Goal: Task Accomplishment & Management: Manage account settings

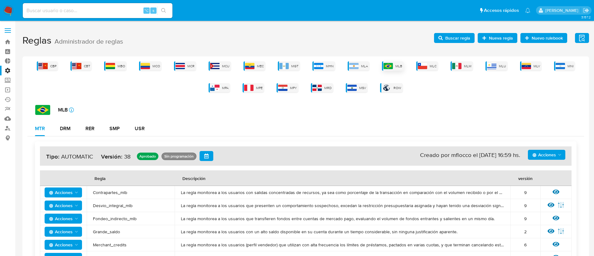
click at [396, 69] on div "MLB" at bounding box center [393, 65] width 22 height 9
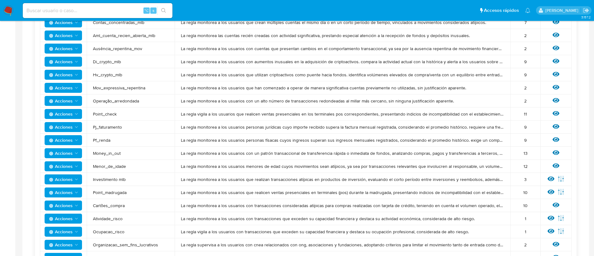
scroll to position [258, 0]
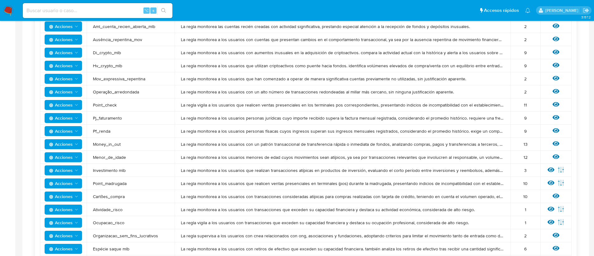
click at [71, 171] on span "Acciones" at bounding box center [61, 171] width 24 height 10
click at [548, 169] on div "Ver regla Editar parámetros" at bounding box center [556, 171] width 19 height 8
click at [549, 169] on icon at bounding box center [551, 170] width 7 height 5
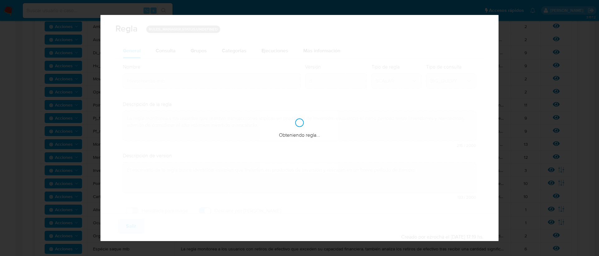
checkbox input "true"
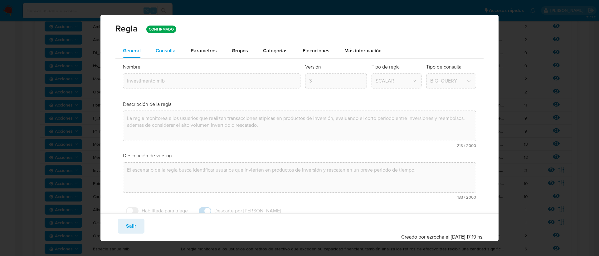
click at [166, 50] on span "Consulta" at bounding box center [166, 50] width 20 height 7
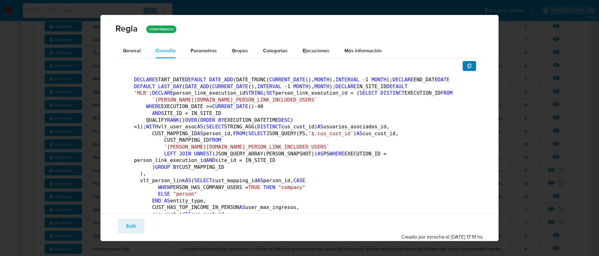
click at [467, 64] on icon "button" at bounding box center [469, 66] width 5 height 5
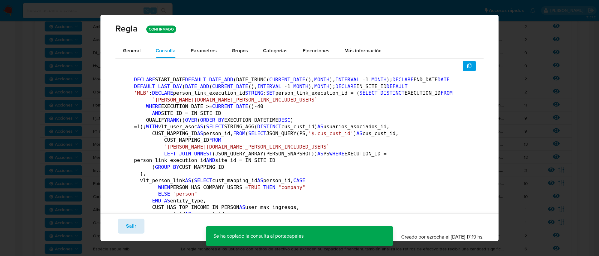
click at [126, 228] on span "Salir" at bounding box center [131, 227] width 10 height 14
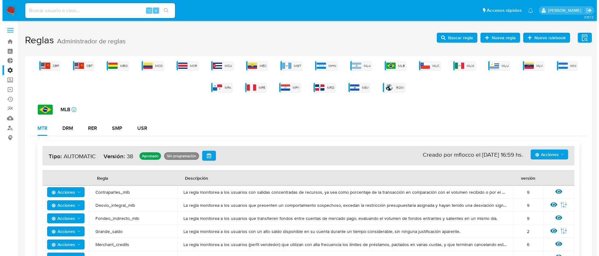
scroll to position [0, 0]
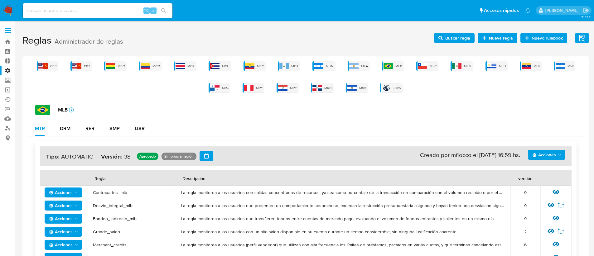
click at [458, 39] on span "Buscar regla" at bounding box center [458, 38] width 25 height 10
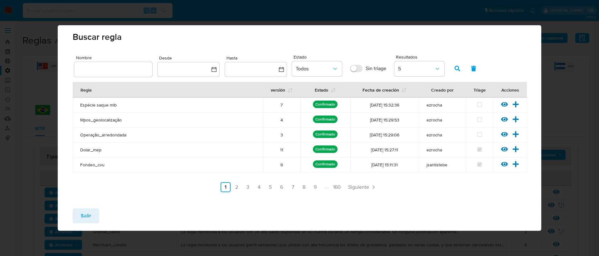
click at [85, 72] on input "text" at bounding box center [113, 70] width 78 height 8
type input "investimento"
click at [459, 67] on icon "button" at bounding box center [458, 69] width 6 height 6
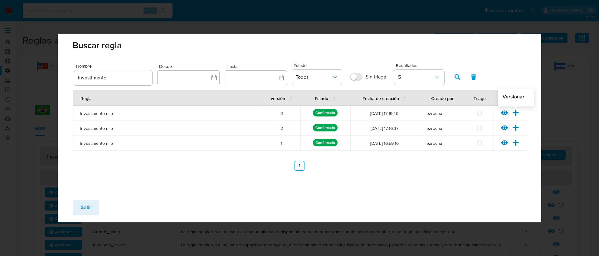
click at [517, 116] on icon at bounding box center [515, 113] width 7 height 7
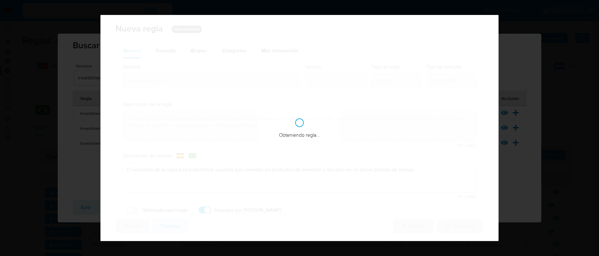
checkbox input "true"
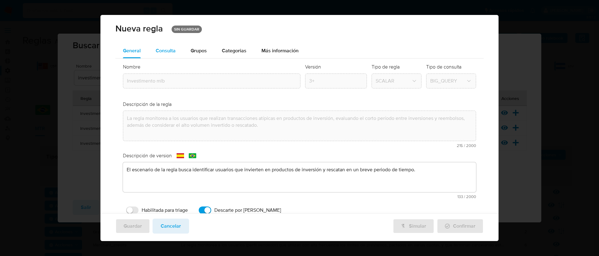
click at [176, 51] on button "Consulta" at bounding box center [165, 50] width 35 height 15
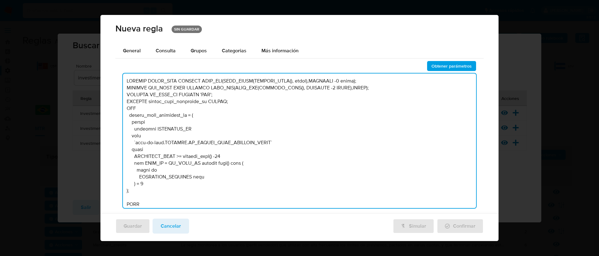
click at [258, 122] on textarea at bounding box center [300, 141] width 354 height 135
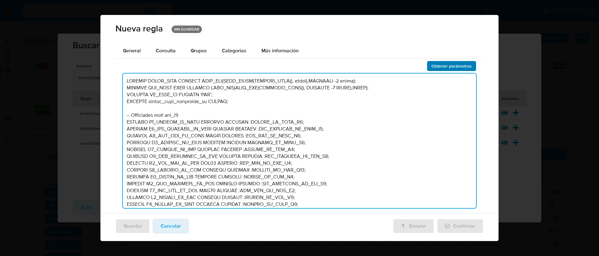
type textarea "DECLARE START_DATE DEFAULT DATE_ADD(DATE_TRUNC(CURRENT_DATE(), month),INTERVAL …"
click at [435, 70] on span "Obtener parámetros" at bounding box center [452, 66] width 40 height 9
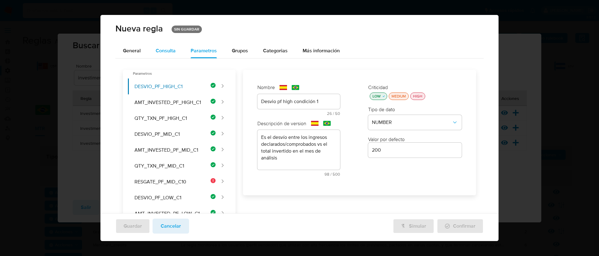
click at [157, 54] on span "Consulta" at bounding box center [166, 50] width 20 height 7
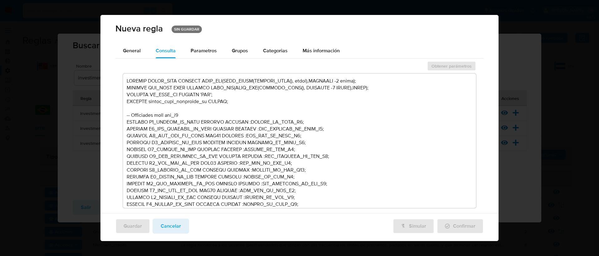
click at [296, 170] on textarea at bounding box center [300, 141] width 354 height 135
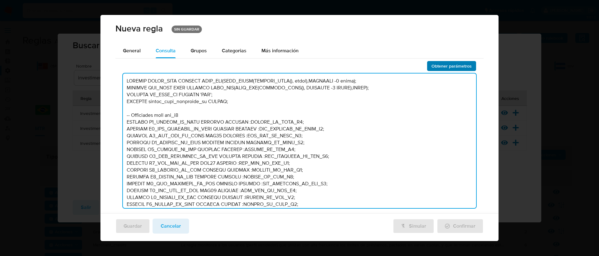
type textarea "DECLARE START_DATE DEFAULT DATE_ADD(DATE_TRUNC(CURRENT_DATE(), month),INTERVAL …"
click at [452, 66] on span "Obtener parámetros" at bounding box center [452, 66] width 40 height 9
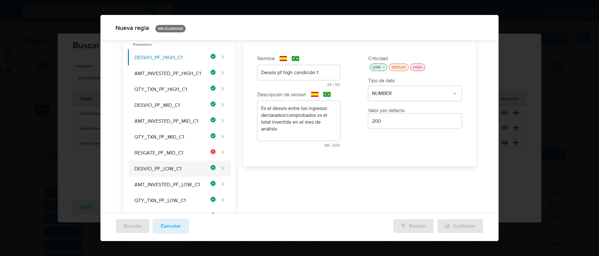
scroll to position [18, 0]
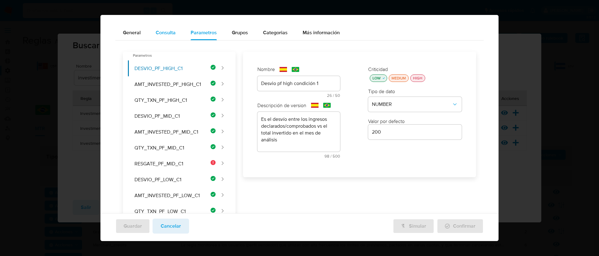
click at [164, 37] on div "Consulta" at bounding box center [166, 32] width 20 height 15
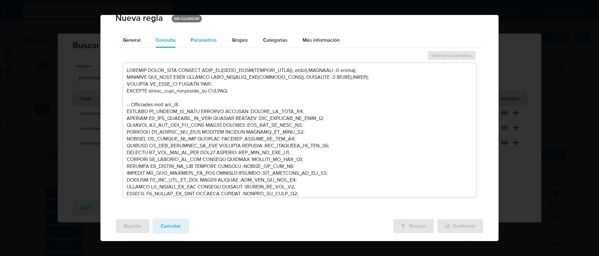
click at [199, 43] on span "Parametros" at bounding box center [204, 40] width 26 height 7
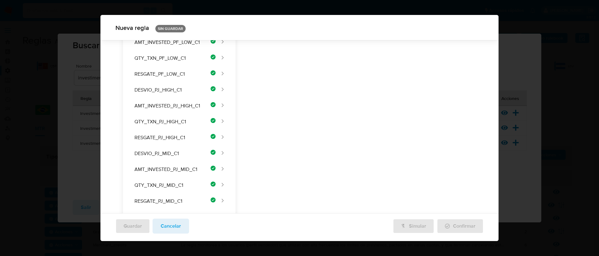
scroll to position [0, 0]
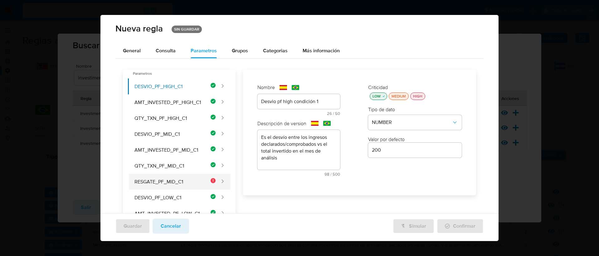
click at [203, 182] on button "RESGATE_PF_MID_C1" at bounding box center [172, 182] width 88 height 16
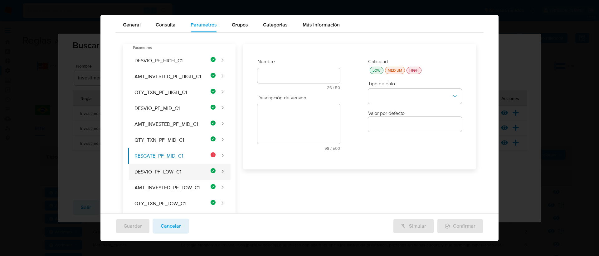
scroll to position [33, 0]
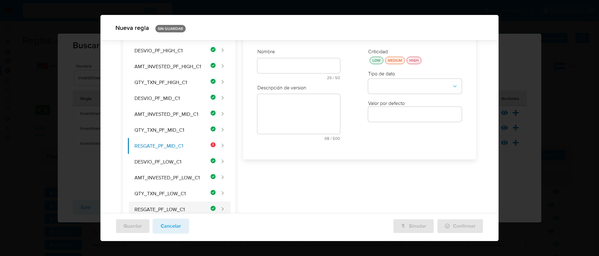
click at [197, 205] on button "RESGATE_PF_LOW_C1" at bounding box center [172, 210] width 88 height 16
type input "Resgate pf low condición 1"
type textarea "Variación porcentual entre total invertido vs total rescatado en el mes de anál…"
type input "0.90"
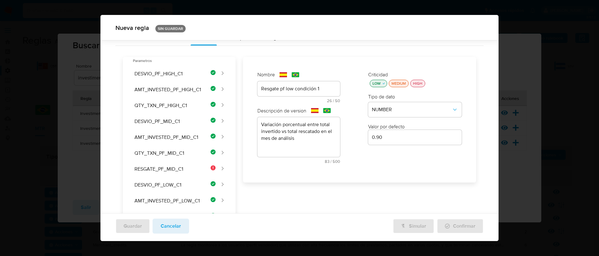
scroll to position [0, 0]
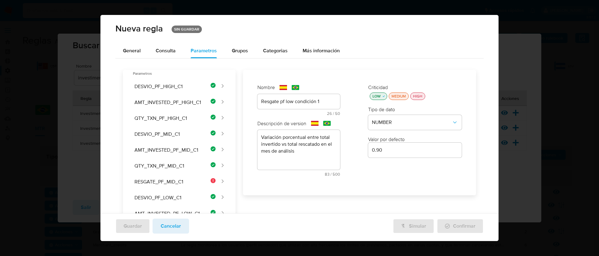
click at [324, 103] on div "Nombre text-es Resgate pf low condición 1 26 / 50 24 caracteres restantes text-…" at bounding box center [298, 133] width 95 height 110
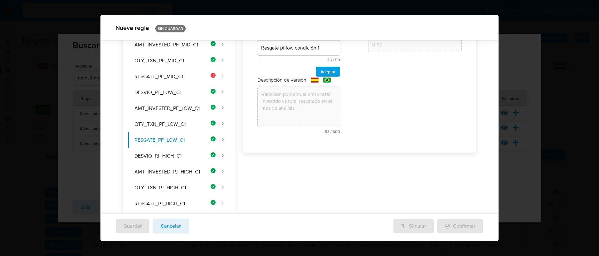
scroll to position [45, 0]
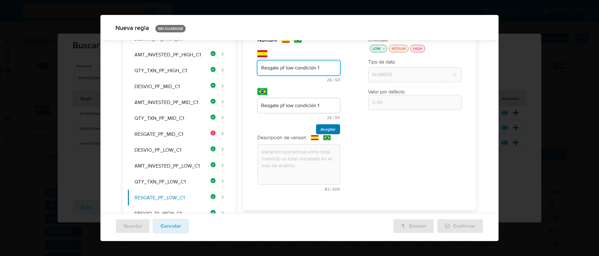
click at [327, 131] on span "Aceptar" at bounding box center [327, 129] width 15 height 9
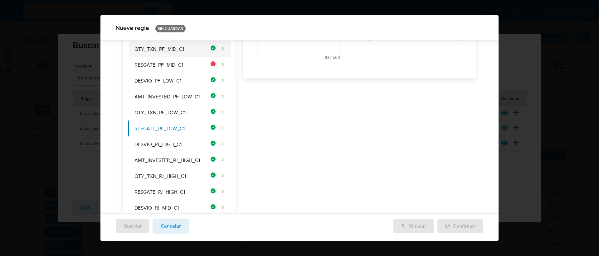
scroll to position [36, 0]
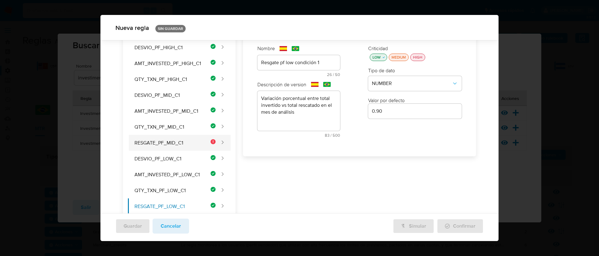
click at [178, 139] on button "RESGATE_PF_MID_C1" at bounding box center [172, 143] width 88 height 16
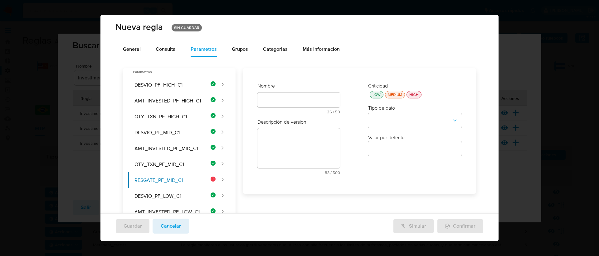
scroll to position [0, 0]
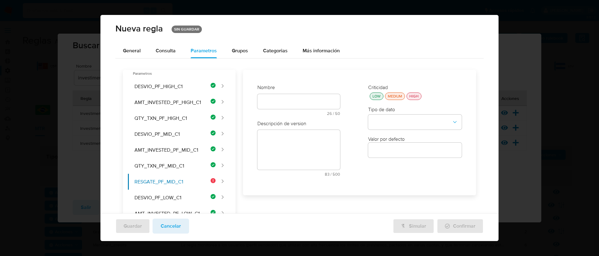
click at [280, 99] on div "Nombre text-es 26 / 50 24 caracteres restantes text-pt 26 / 50 24 caracteres re…" at bounding box center [298, 133] width 95 height 110
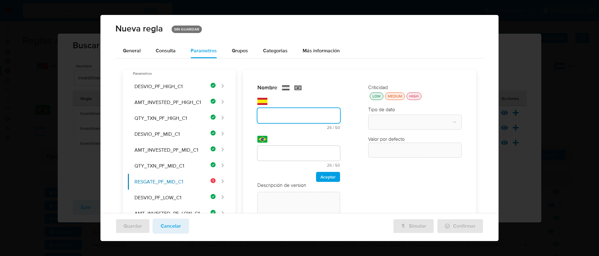
click at [280, 118] on input "text" at bounding box center [298, 116] width 83 height 8
click at [279, 118] on input "text" at bounding box center [298, 116] width 83 height 8
click at [170, 134] on button "DESVIO_PF_MID_C1" at bounding box center [172, 134] width 88 height 16
type input "250"
type input "Desvio pf mid condición 1"
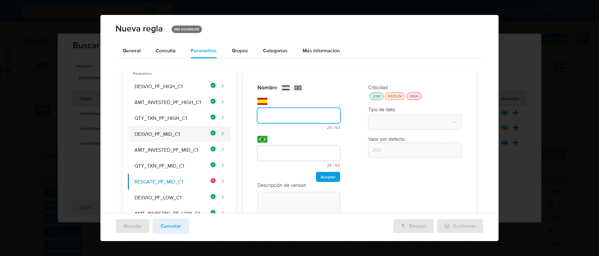
type input "Desvio pf mid condición 1"
type textarea "Es el desvío entre los ingresos declarados/comprobados vs el total invertido en…"
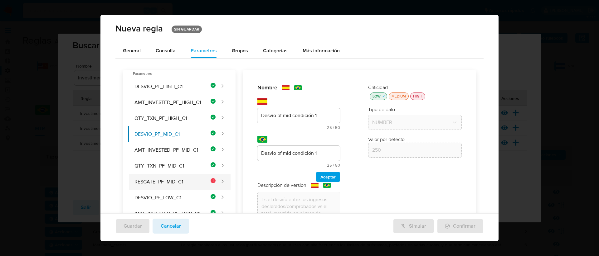
click at [192, 185] on button "RESGATE_PF_MID_C1" at bounding box center [172, 182] width 88 height 16
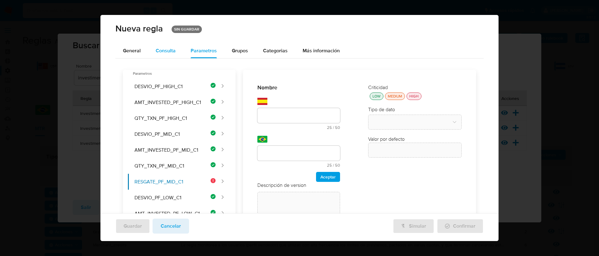
click at [160, 55] on div "Consulta" at bounding box center [166, 50] width 20 height 15
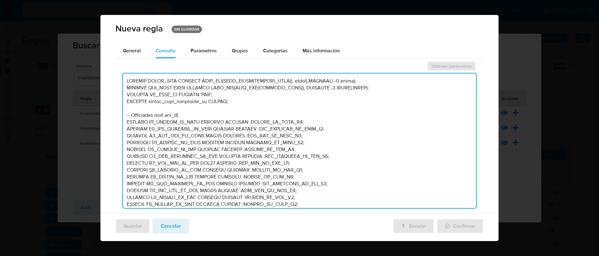
click at [247, 144] on textarea at bounding box center [300, 141] width 354 height 135
type textarea "DECLARE START_DATE DEFAULT DATE_ADD(DATE_TRUNC(CURRENT_DATE(), month),INTERVAL …"
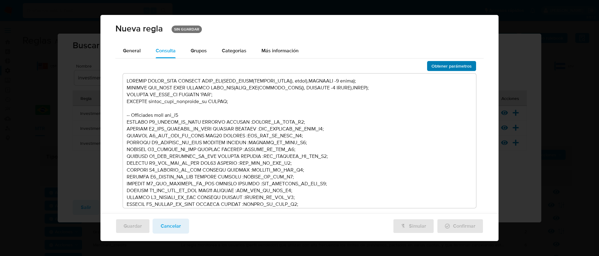
click at [463, 66] on span "Obtener parámetros" at bounding box center [452, 66] width 40 height 9
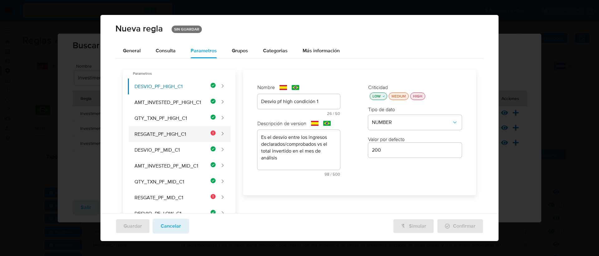
click at [200, 134] on button "RESGATE_PF_HIGH_C1" at bounding box center [172, 134] width 88 height 16
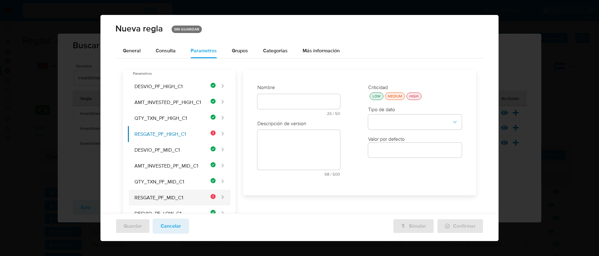
click at [198, 199] on button "RESGATE_PF_MID_C1" at bounding box center [172, 198] width 88 height 16
click at [196, 135] on button "RESGATE_PF_HIGH_C1" at bounding box center [172, 134] width 88 height 16
click at [171, 49] on span "Consulta" at bounding box center [166, 50] width 20 height 7
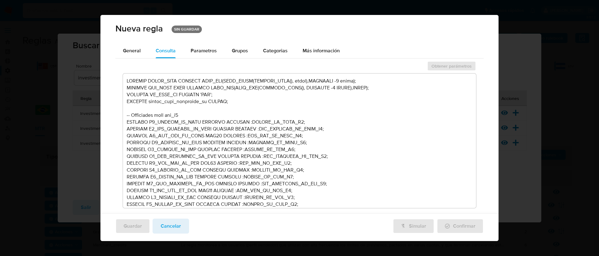
click at [248, 143] on textarea at bounding box center [300, 141] width 354 height 135
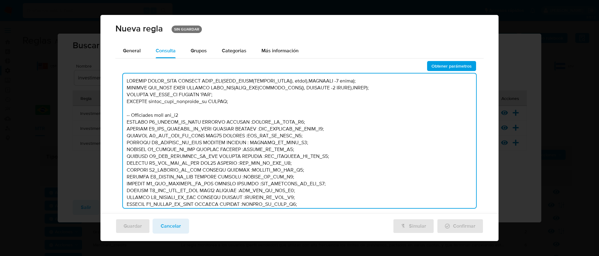
click at [245, 170] on textarea at bounding box center [300, 141] width 354 height 135
type textarea "DECLARE START_DATE DEFAULT DATE_ADD(DATE_TRUNC(CURRENT_DATE(), month),INTERVAL …"
click at [454, 65] on span "Obtener parámetros" at bounding box center [452, 66] width 40 height 9
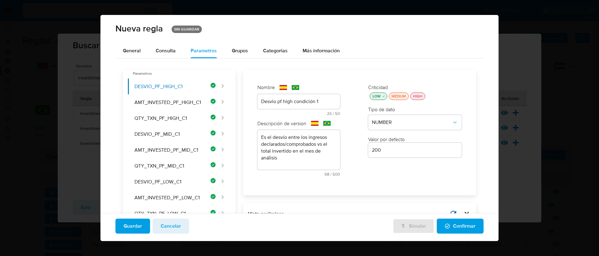
click at [142, 227] on button "Guardar" at bounding box center [132, 226] width 35 height 15
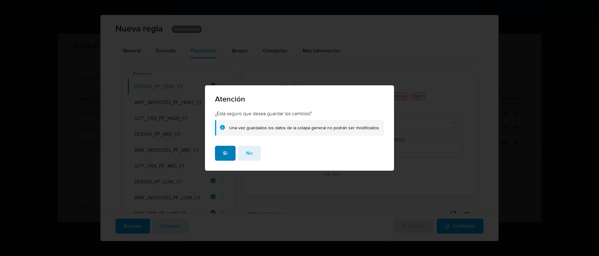
click at [221, 155] on button "Si" at bounding box center [225, 153] width 21 height 15
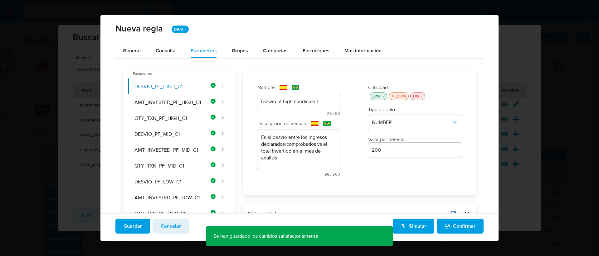
click at [445, 226] on icon "button" at bounding box center [447, 226] width 5 height 5
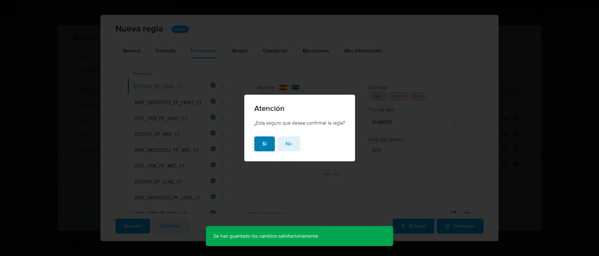
click at [254, 144] on button "Si" at bounding box center [264, 144] width 21 height 15
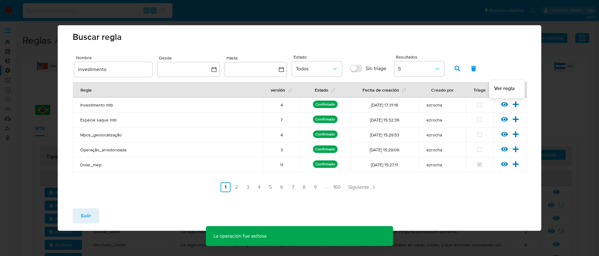
click at [502, 104] on icon at bounding box center [504, 104] width 7 height 5
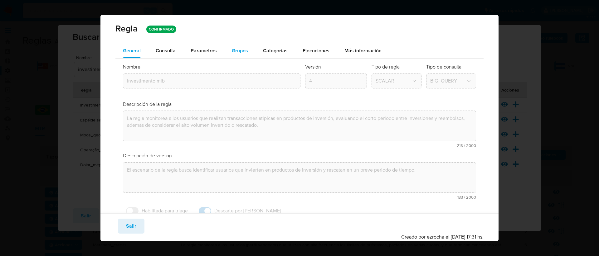
click at [238, 48] on span "Grupos" at bounding box center [240, 50] width 16 height 7
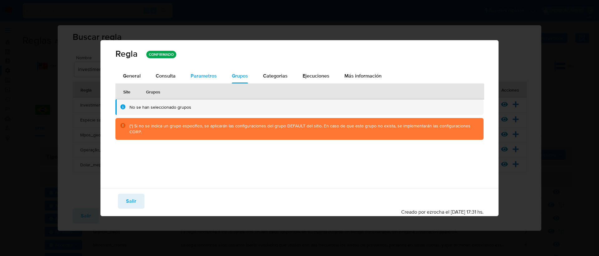
click at [189, 75] on button "Parametros" at bounding box center [203, 76] width 41 height 15
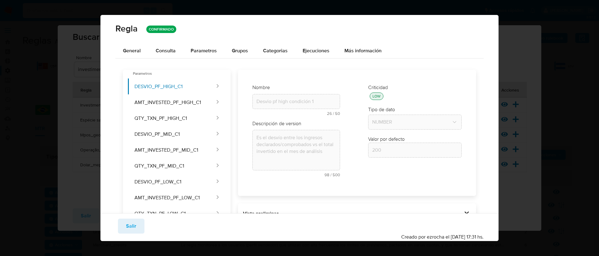
click at [167, 52] on span "Consulta" at bounding box center [166, 50] width 20 height 7
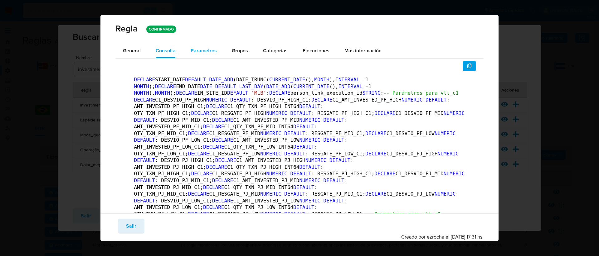
click at [208, 45] on div "Parametros" at bounding box center [204, 50] width 26 height 15
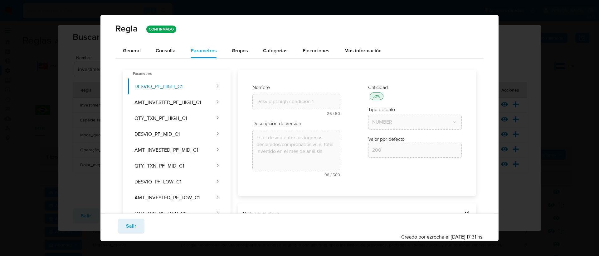
scroll to position [132, 0]
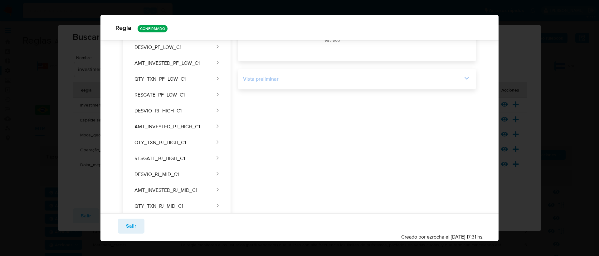
click at [466, 82] on icon at bounding box center [466, 78] width 9 height 9
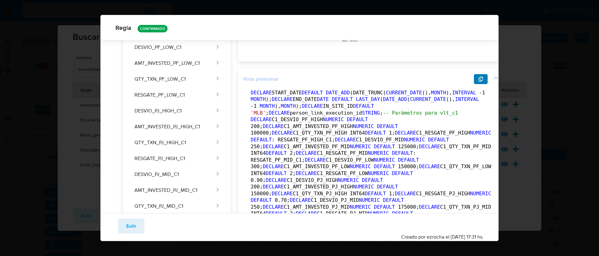
click at [478, 77] on icon "button" at bounding box center [480, 79] width 5 height 5
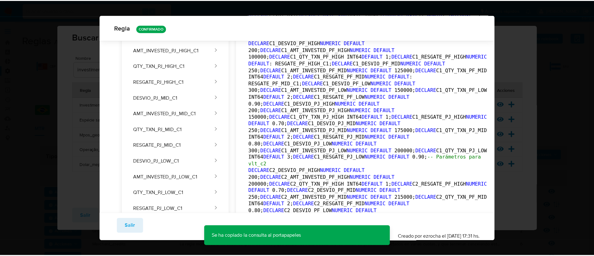
scroll to position [3, 0]
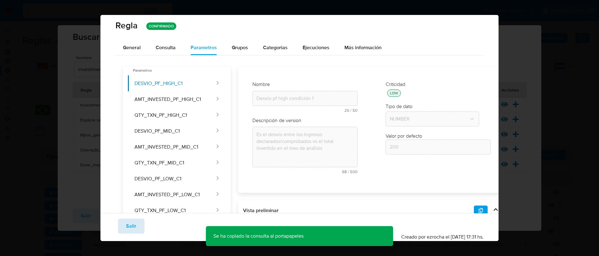
click at [138, 224] on button "Salir" at bounding box center [131, 226] width 27 height 15
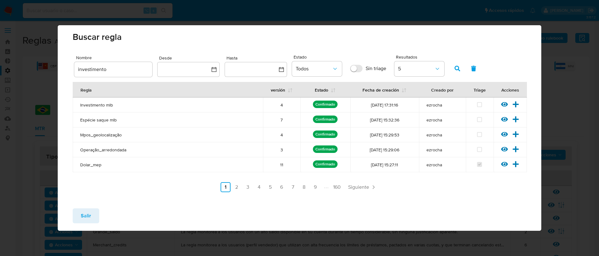
click at [81, 217] on span "Salir" at bounding box center [86, 216] width 10 height 14
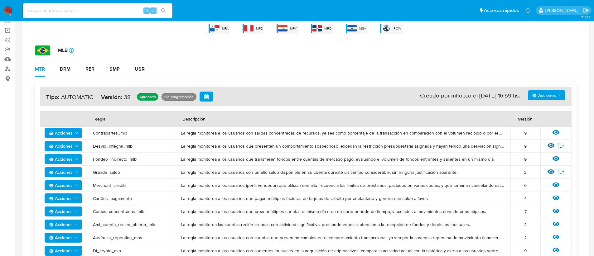
scroll to position [0, 0]
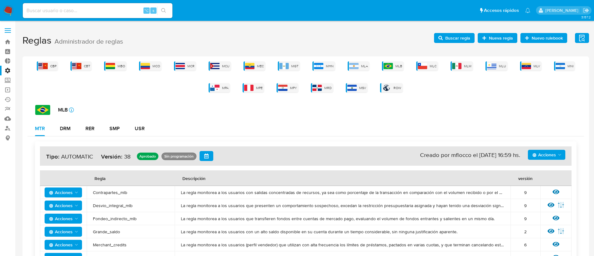
click at [443, 37] on icon "button" at bounding box center [441, 38] width 4 height 4
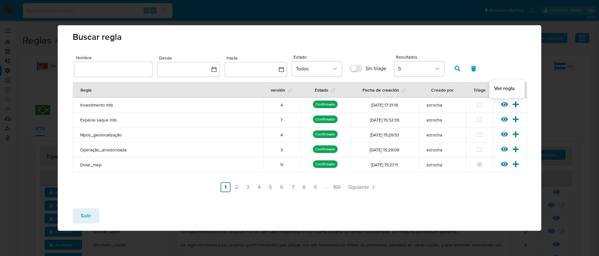
click at [503, 104] on icon at bounding box center [504, 104] width 7 height 7
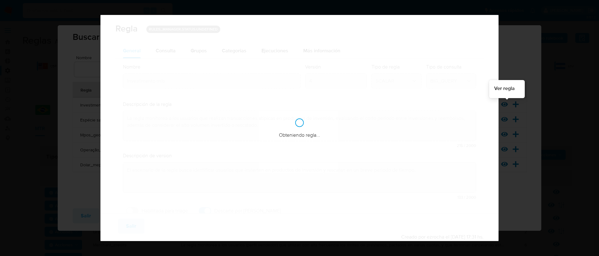
checkbox input "true"
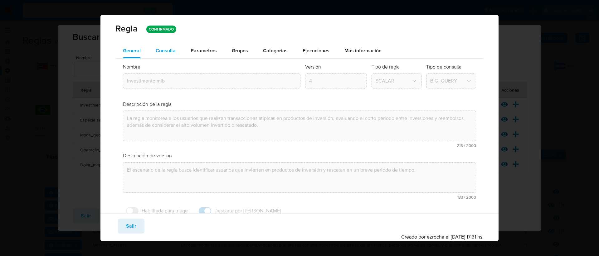
click at [162, 53] on span "Consulta" at bounding box center [166, 50] width 20 height 7
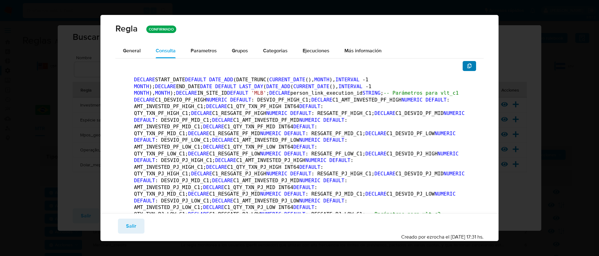
click at [468, 65] on button "button" at bounding box center [470, 66] width 14 height 10
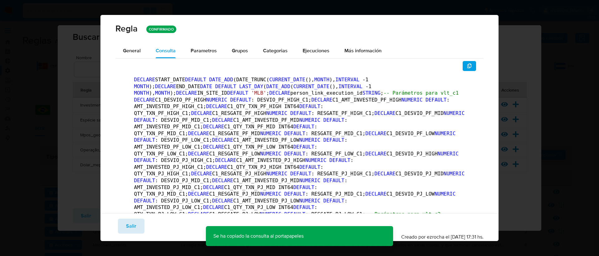
click at [135, 224] on span "Salir" at bounding box center [131, 227] width 10 height 14
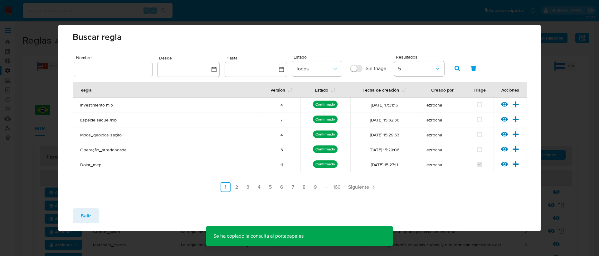
click at [90, 219] on span "Salir" at bounding box center [86, 216] width 10 height 14
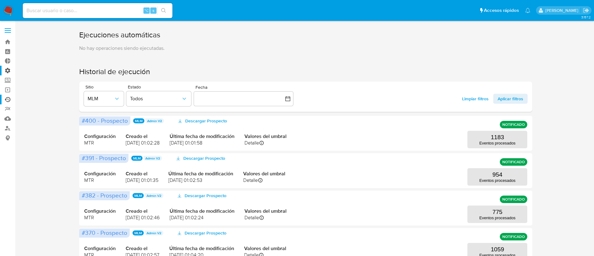
click at [4, 73] on label "Administración" at bounding box center [37, 71] width 74 height 10
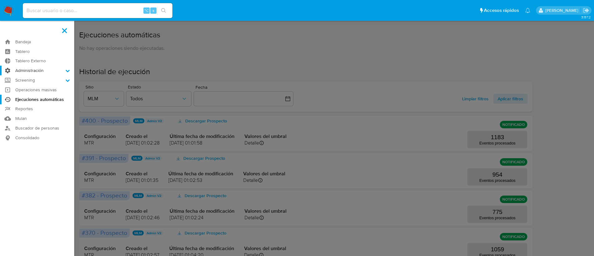
click at [0, 0] on input "Administración" at bounding box center [0, 0] width 0 height 0
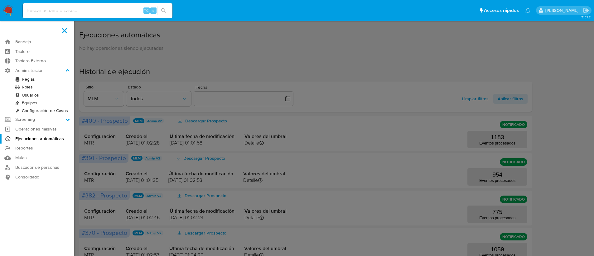
click at [18, 78] on link "Reglas" at bounding box center [37, 80] width 74 height 8
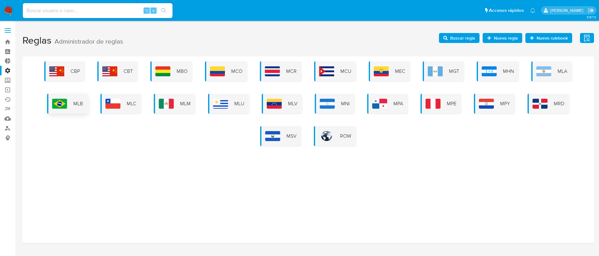
click at [61, 105] on img at bounding box center [59, 104] width 15 height 10
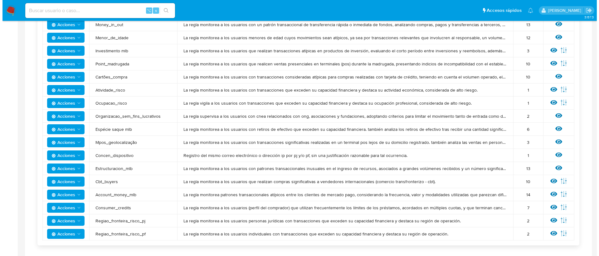
scroll to position [340, 0]
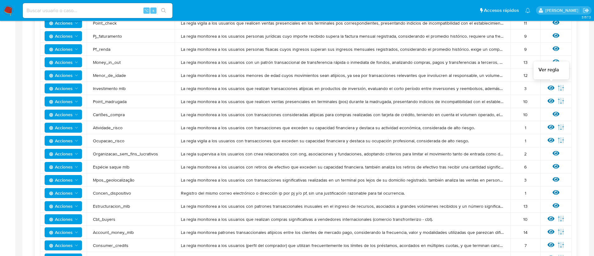
click at [552, 88] on icon at bounding box center [551, 88] width 7 height 5
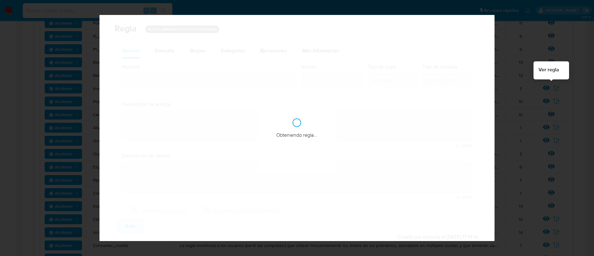
type input "Investimento mlb"
type textarea "La regla monitorea a los usuarios que realizan transacciones atípicas en produc…"
type textarea "El escenario de la regla busca identificar usuarios que invierten en productos …"
checkbox input "true"
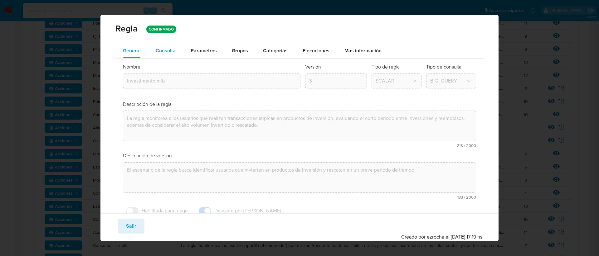
click at [158, 50] on span "Consulta" at bounding box center [166, 50] width 20 height 7
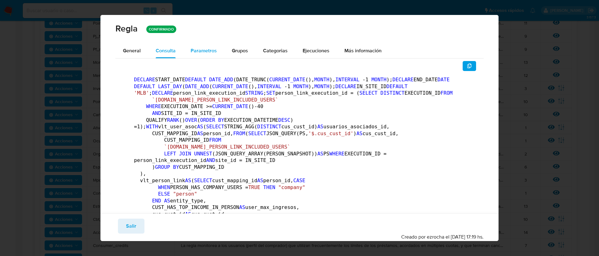
click at [205, 52] on span "Parametros" at bounding box center [204, 50] width 26 height 7
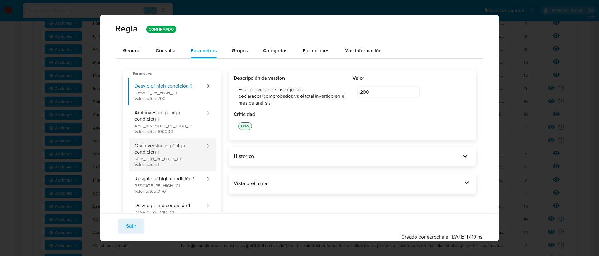
click at [184, 148] on button "Qty inversiones pf high condición 1 QTY_TXN_PF_HIGH_C1 Valor actual: 1" at bounding box center [167, 155] width 78 height 33
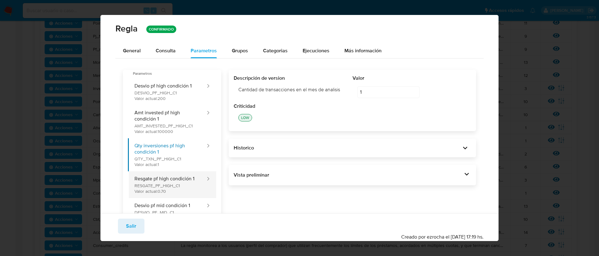
click at [190, 188] on button "Resgate pf high condición 1 RESGATE_PF_HIGH_C1 Valor actual: 0.70" at bounding box center [167, 185] width 78 height 27
type input "0.70"
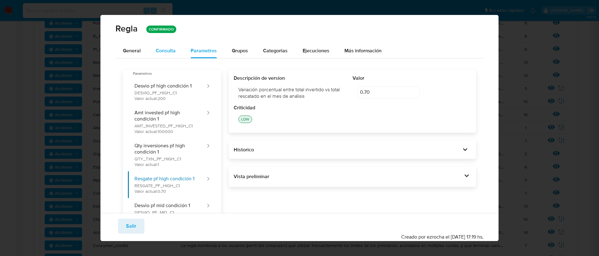
click at [158, 53] on span "Consulta" at bounding box center [166, 50] width 20 height 7
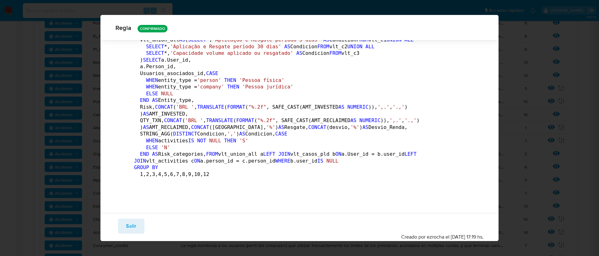
scroll to position [2066, 0]
drag, startPoint x: 290, startPoint y: 113, endPoint x: 344, endPoint y: 114, distance: 54.0
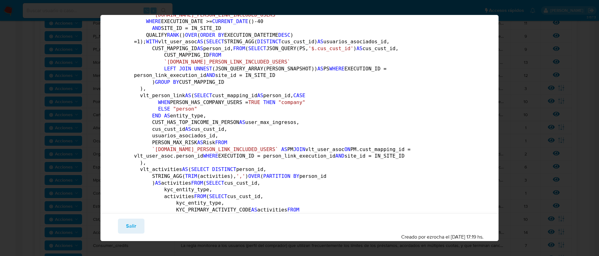
scroll to position [0, 0]
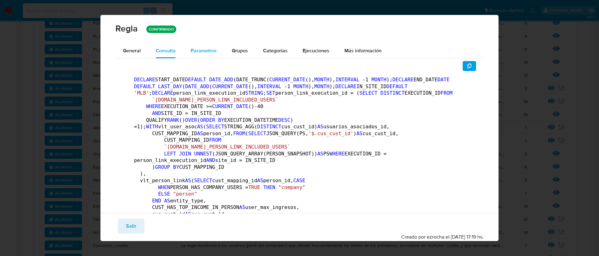
click at [204, 50] on span "Parametros" at bounding box center [204, 50] width 26 height 7
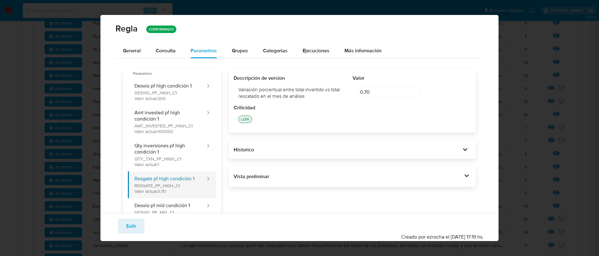
drag, startPoint x: 134, startPoint y: 186, endPoint x: 179, endPoint y: 187, distance: 44.6
click at [179, 187] on button "Resgate pf high condición 1 RESGATE_PF_HIGH_C1 Valor actual: 0.70" at bounding box center [167, 185] width 78 height 27
drag, startPoint x: 179, startPoint y: 187, endPoint x: 164, endPoint y: 187, distance: 15.6
click at [164, 187] on button "Resgate pf high condición 1 RESGATE_PF_HIGH_C1 Valor actual: 0.70" at bounding box center [167, 185] width 78 height 27
click at [250, 149] on div "Historico" at bounding box center [347, 150] width 227 height 7
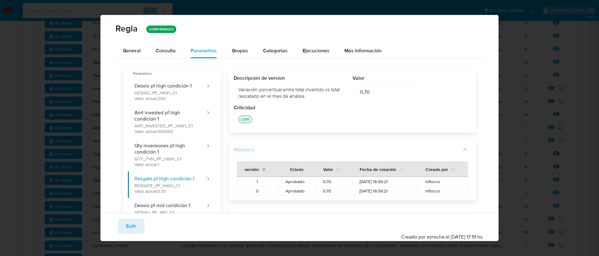
click at [250, 149] on div "Historico" at bounding box center [347, 150] width 227 height 7
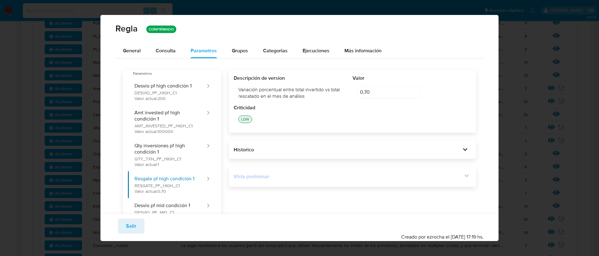
click at [263, 181] on div "Vista preliminar" at bounding box center [353, 177] width 238 height 11
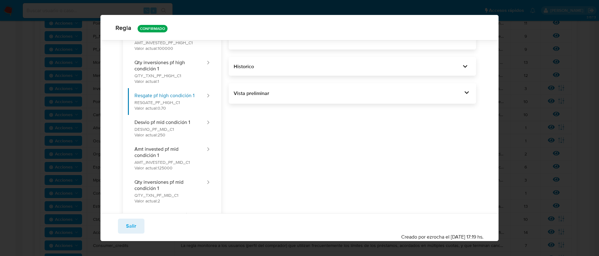
scroll to position [66, 0]
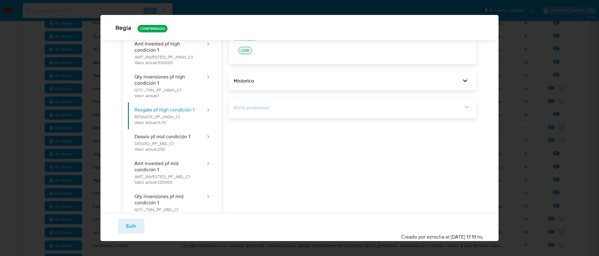
click at [462, 112] on div at bounding box center [466, 108] width 9 height 11
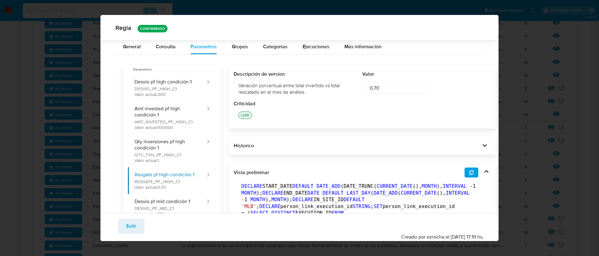
scroll to position [0, 0]
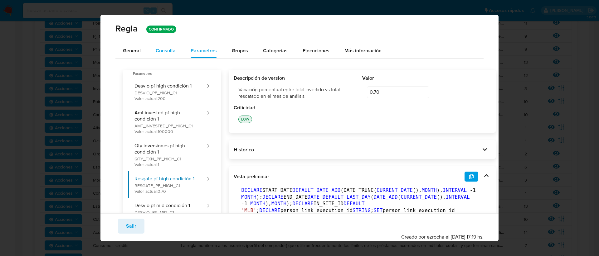
click at [171, 55] on div "Consulta" at bounding box center [166, 50] width 20 height 15
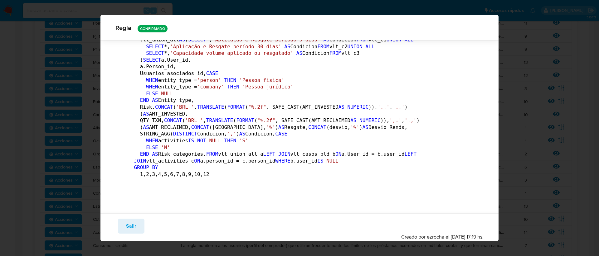
scroll to position [2037, 0]
